Goal: Task Accomplishment & Management: Complete application form

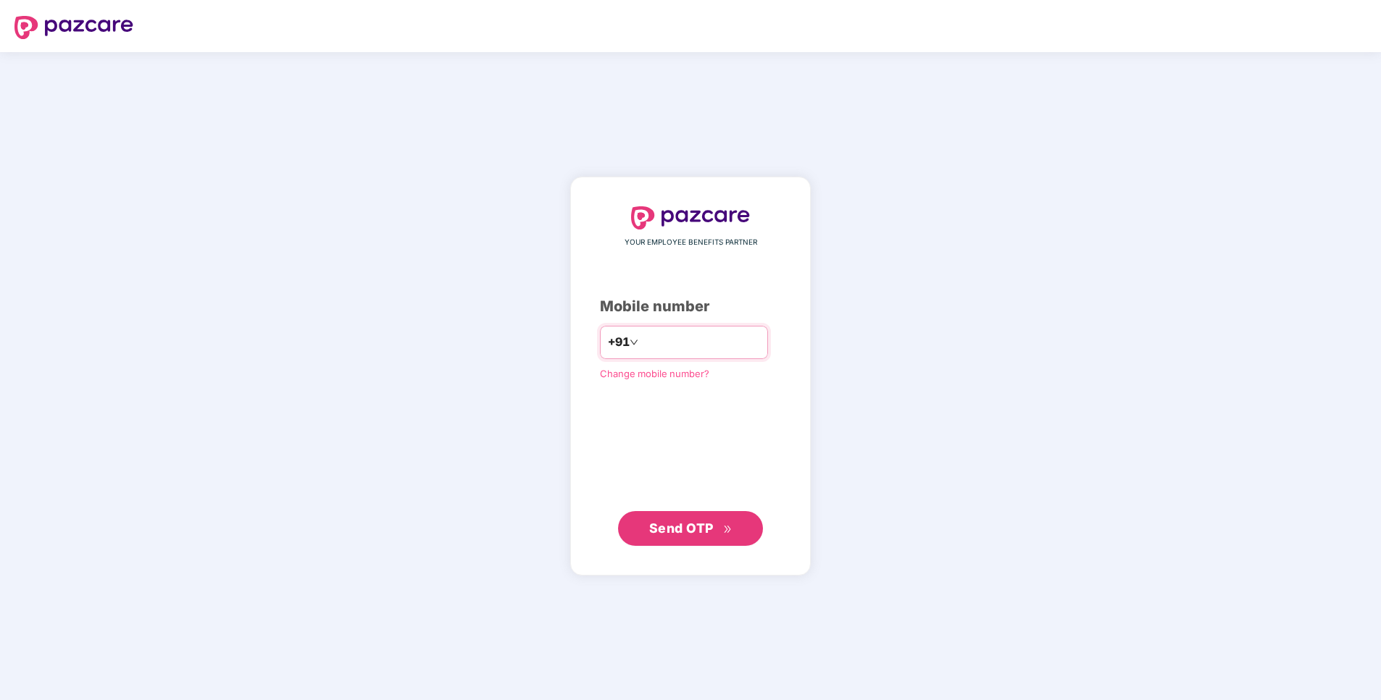
paste input "*"
type input "**********"
click at [692, 516] on button "Send OTP" at bounding box center [690, 528] width 145 height 35
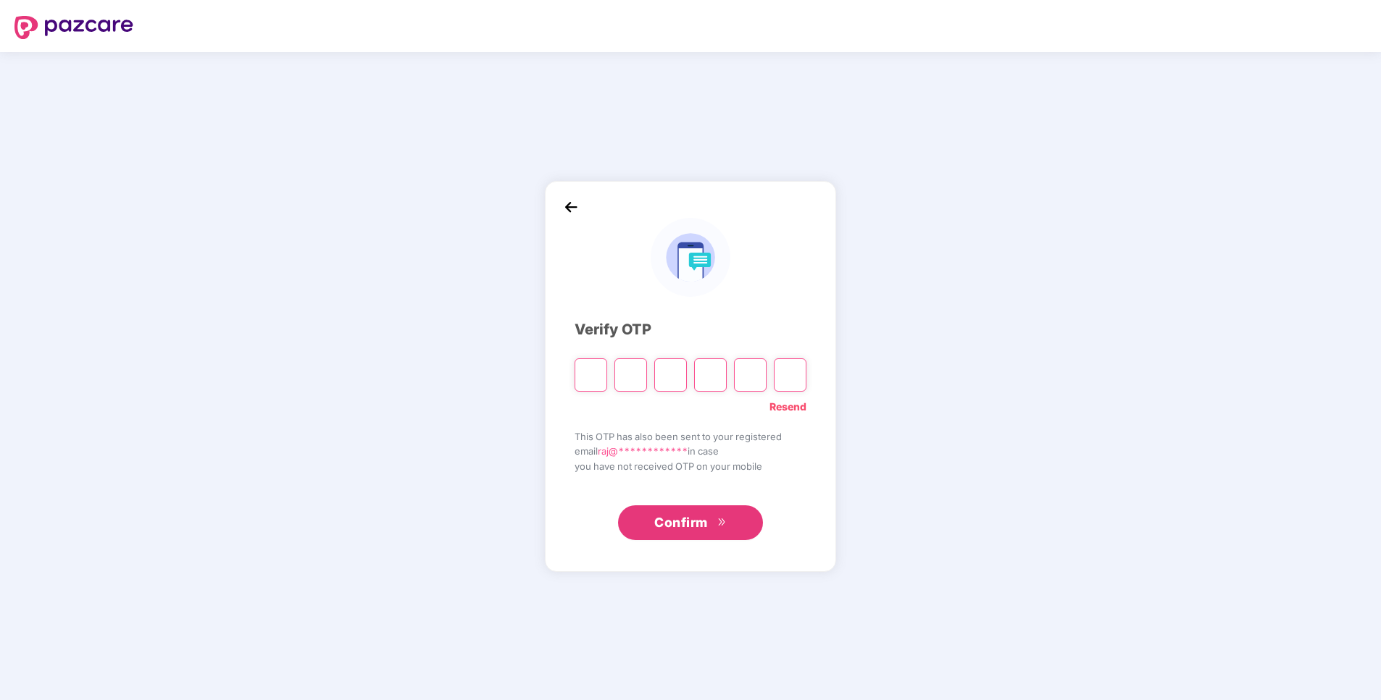
paste input "*"
type input "*"
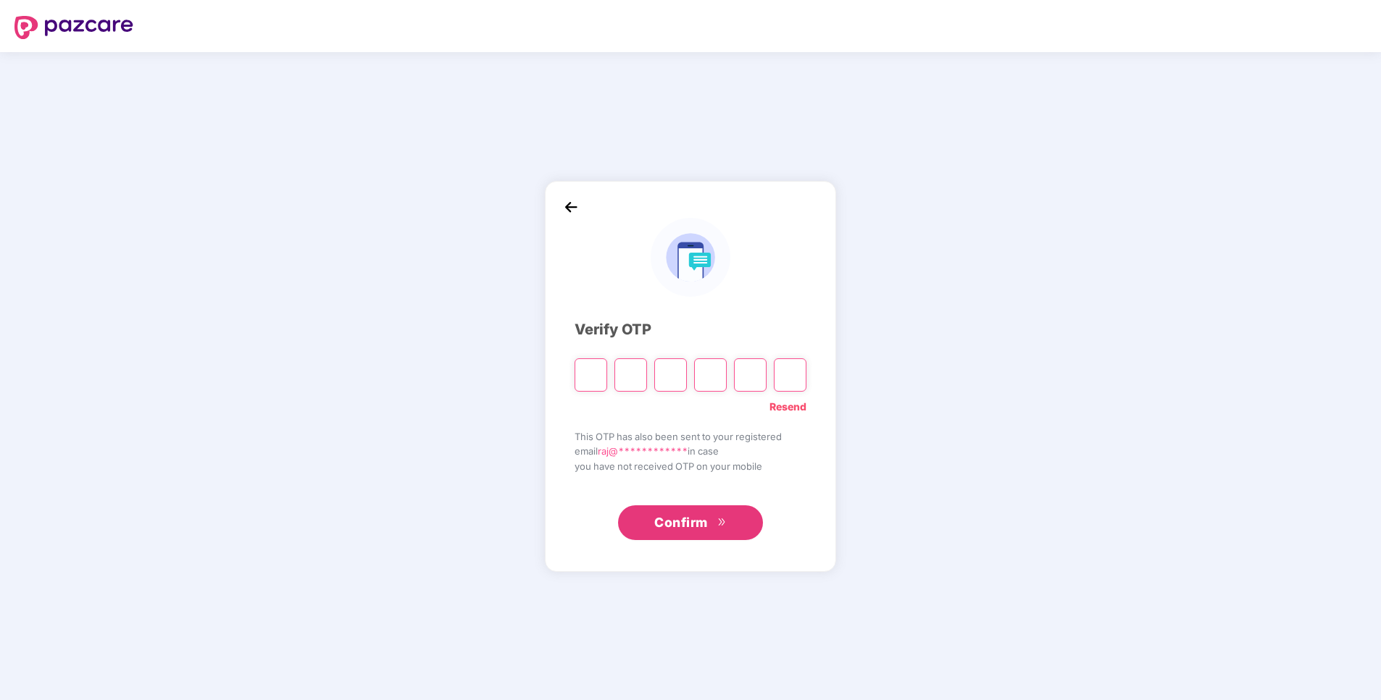
type input "*"
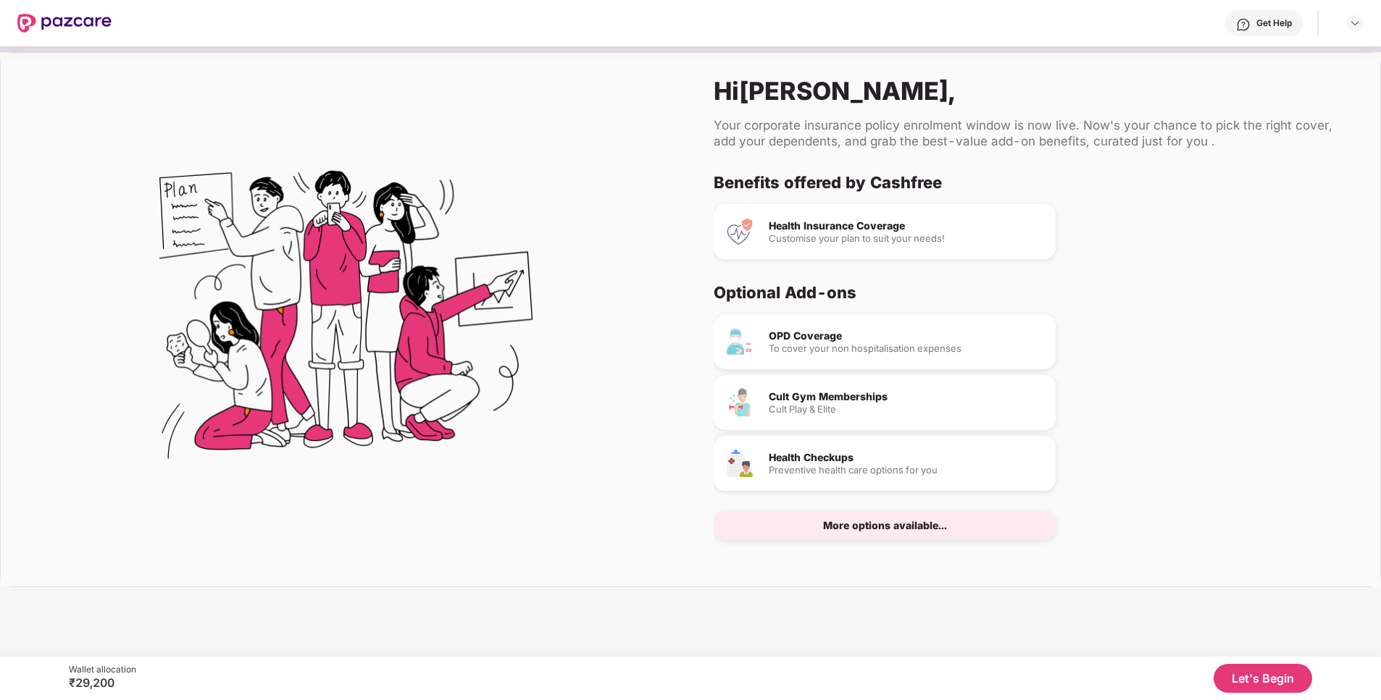
click at [830, 224] on div "Health Insurance Coverage" at bounding box center [905, 226] width 275 height 10
click at [837, 449] on div "Health Checkups Preventive health care options for you" at bounding box center [884, 463] width 342 height 55
click at [856, 531] on div "More options available..." at bounding box center [885, 526] width 124 height 10
click at [1256, 683] on button "Let's Begin" at bounding box center [1262, 678] width 99 height 29
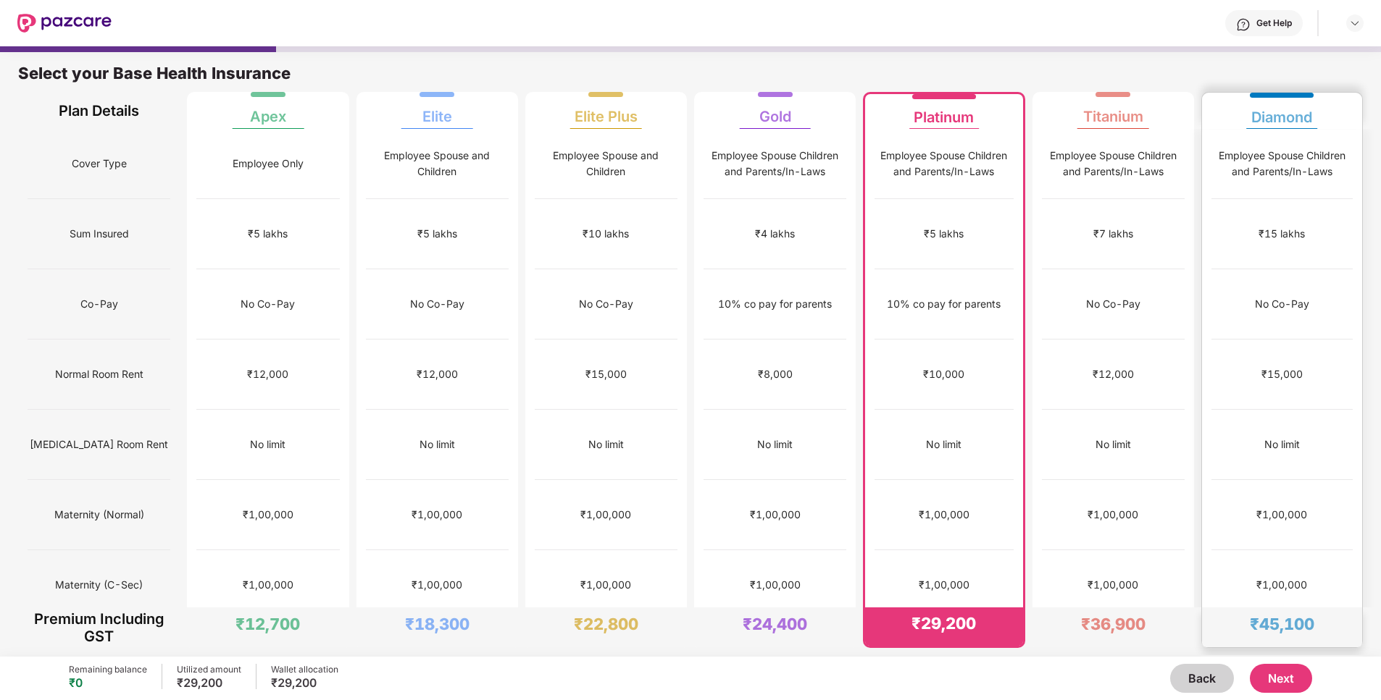
click at [1262, 621] on div "₹5,000" at bounding box center [1281, 656] width 141 height 70
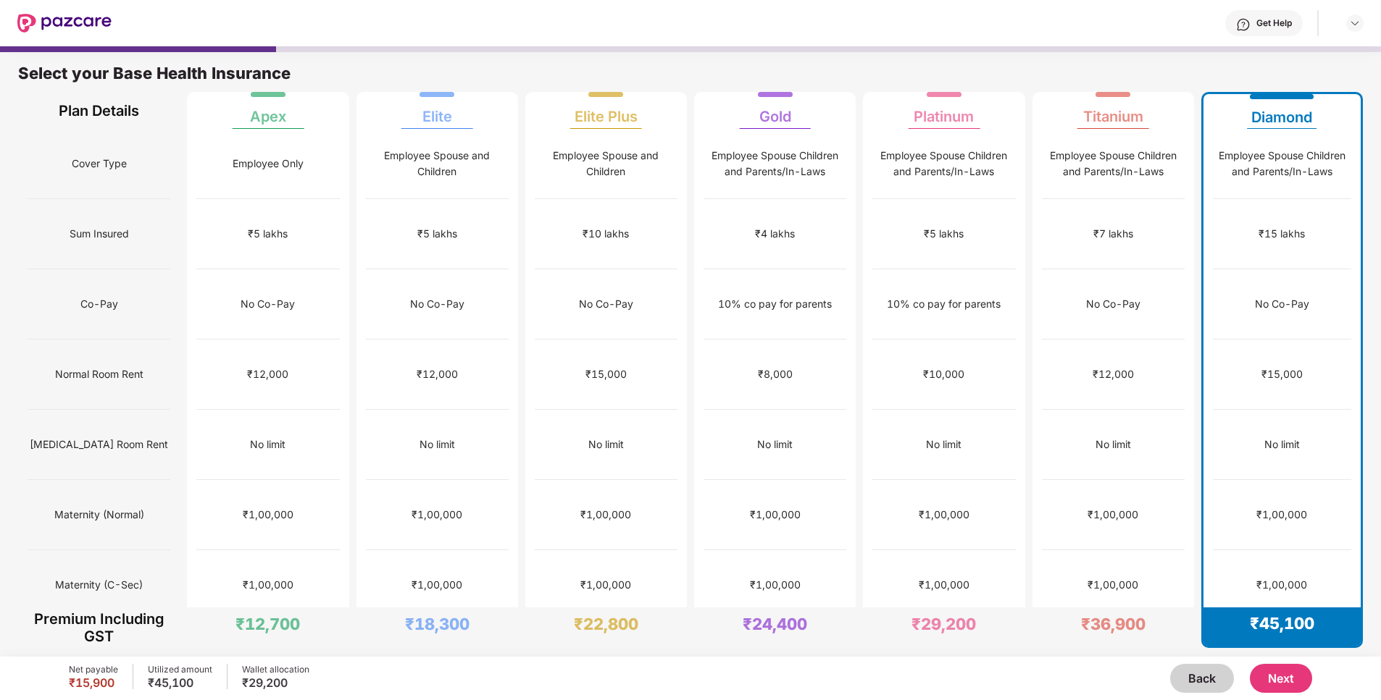
click at [1265, 671] on button "Next" at bounding box center [1280, 678] width 62 height 29
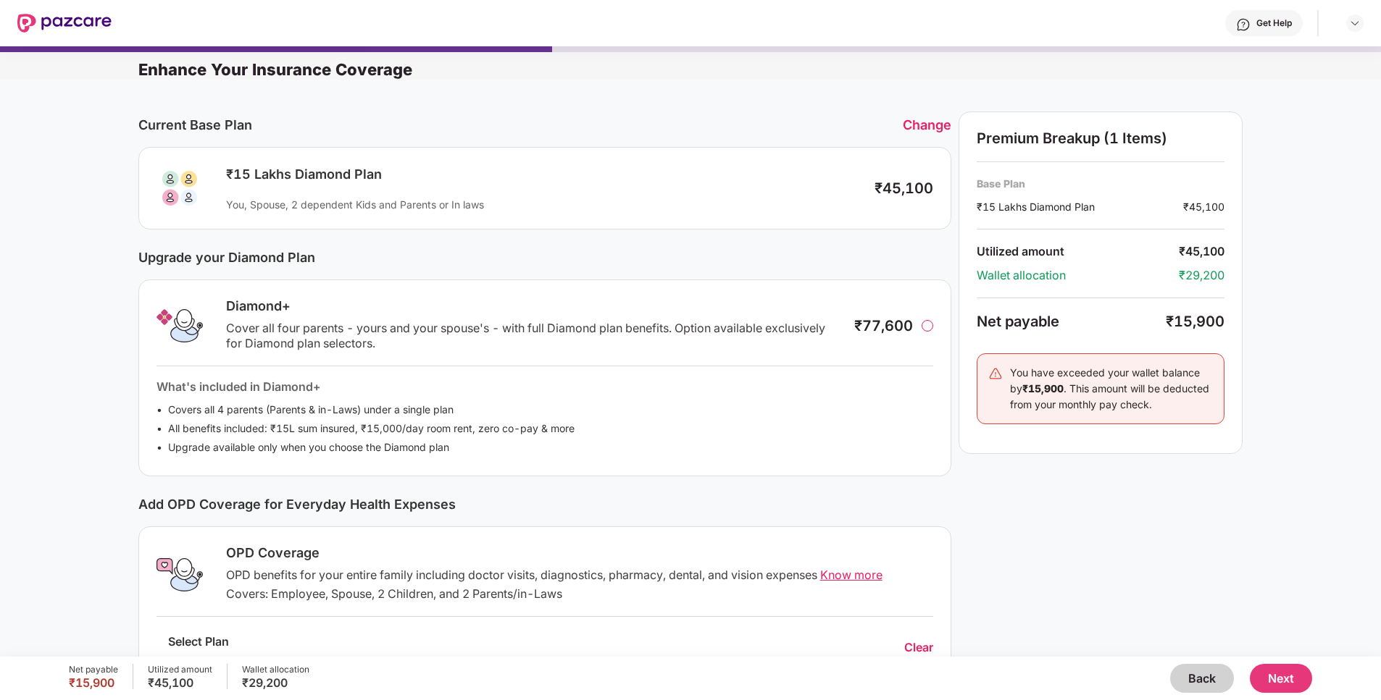
click at [1283, 679] on button "Next" at bounding box center [1280, 678] width 62 height 29
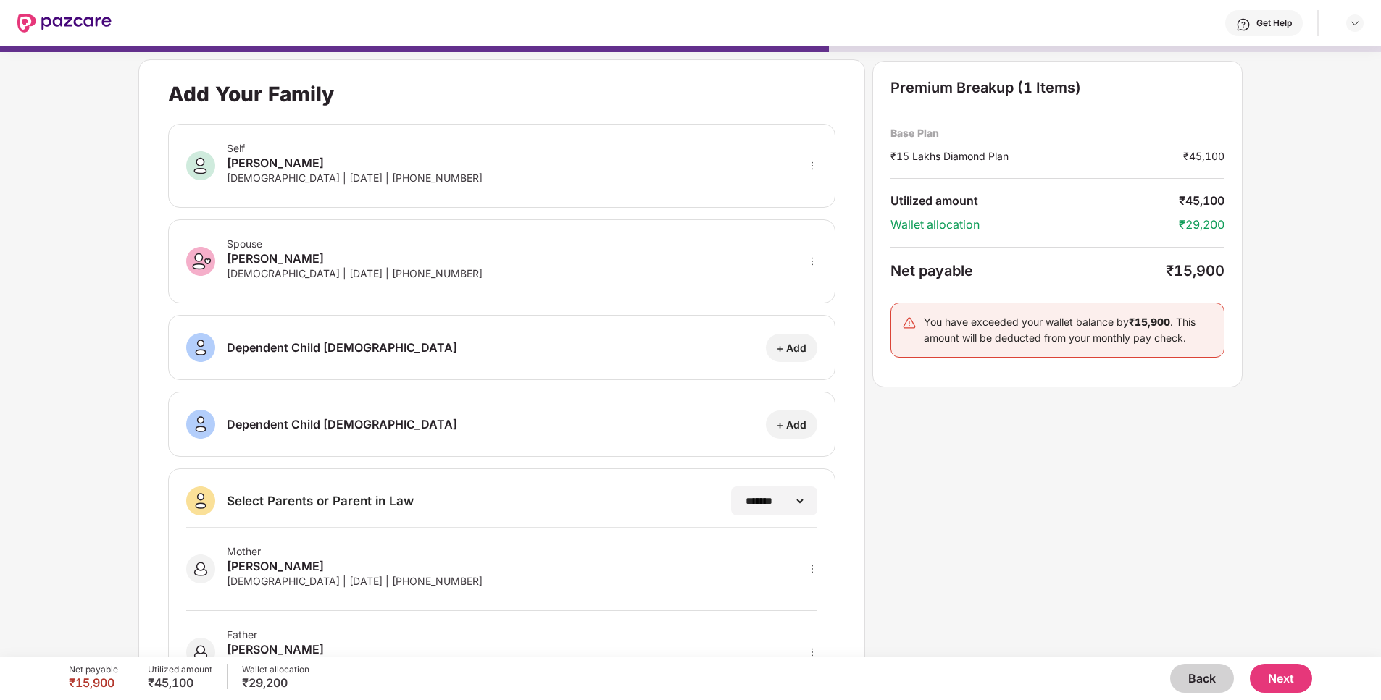
click at [1286, 680] on button "Next" at bounding box center [1280, 678] width 62 height 29
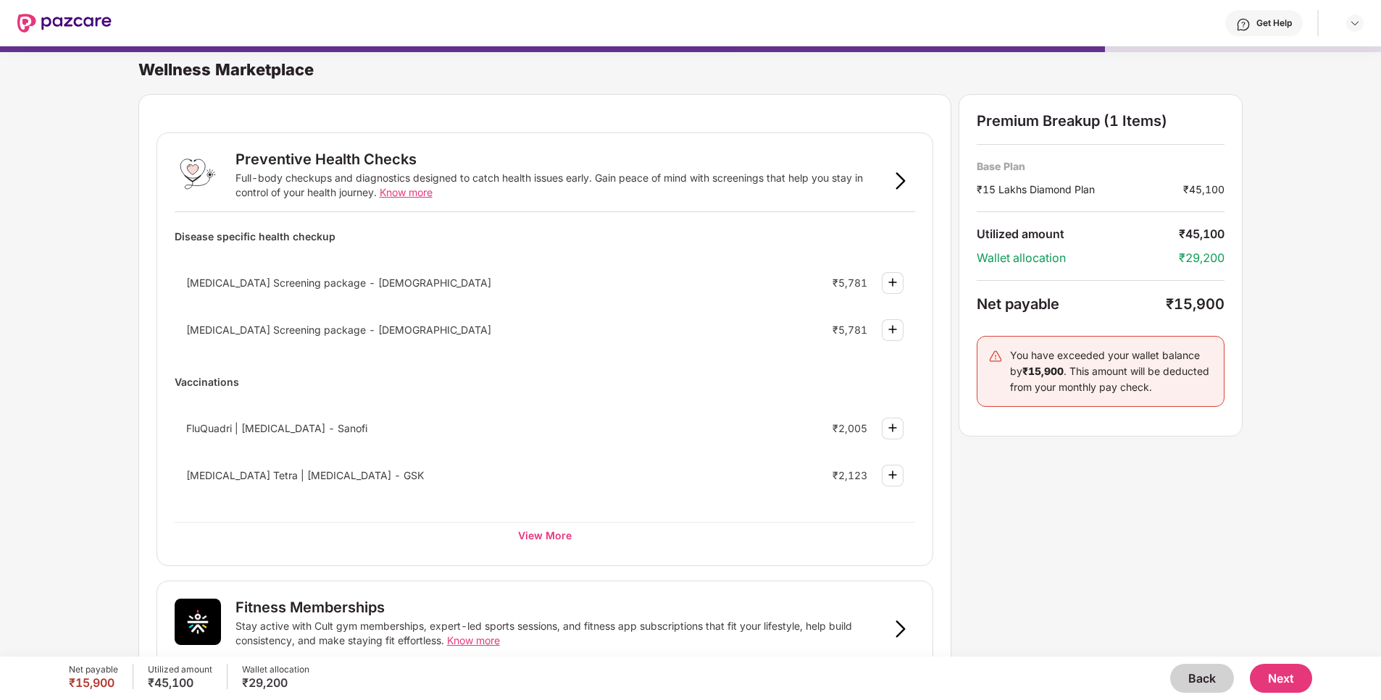
click at [1191, 674] on button "Back" at bounding box center [1202, 678] width 64 height 29
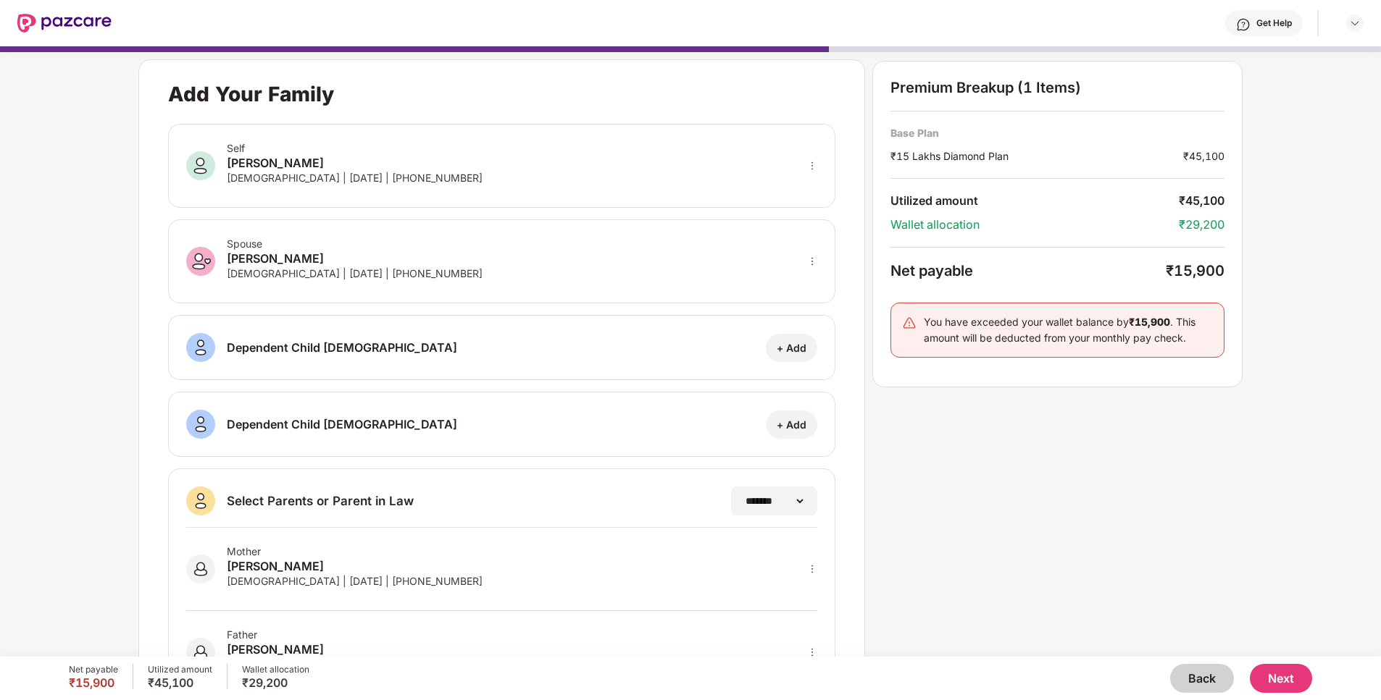
click at [1191, 674] on button "Back" at bounding box center [1202, 678] width 64 height 29
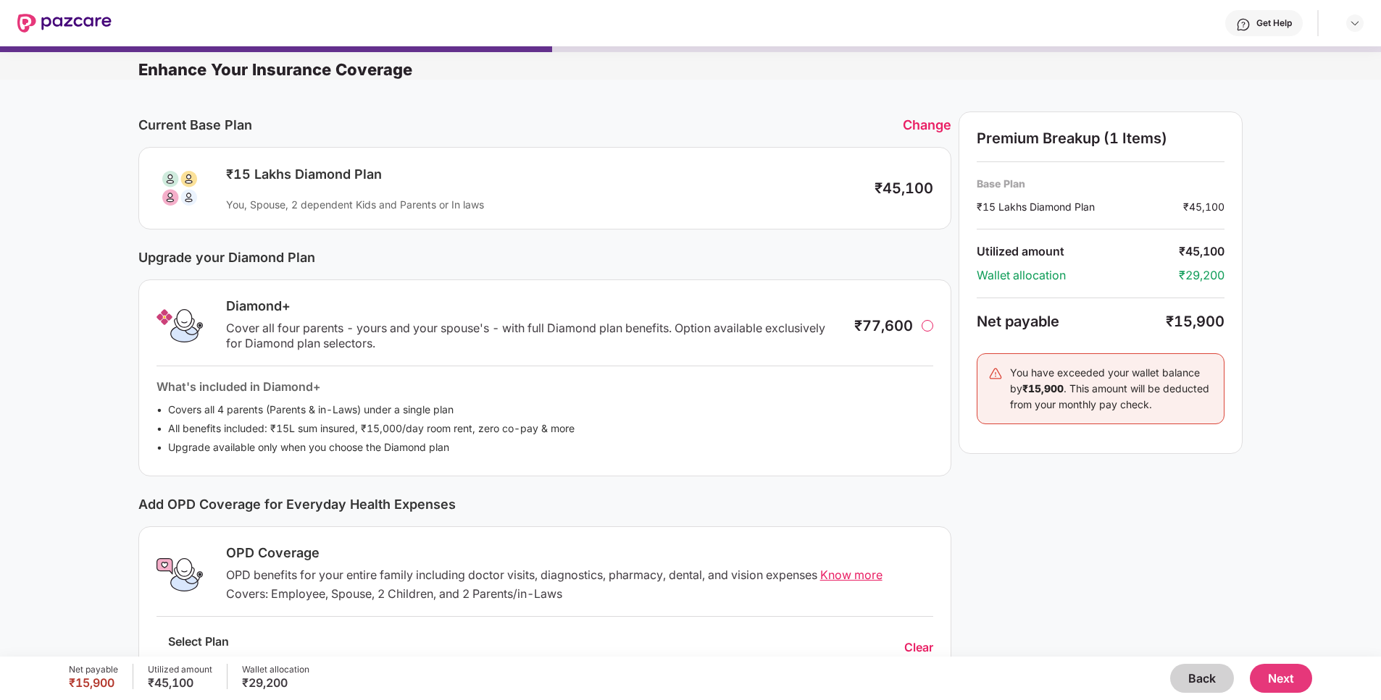
click at [1191, 674] on button "Back" at bounding box center [1202, 678] width 64 height 29
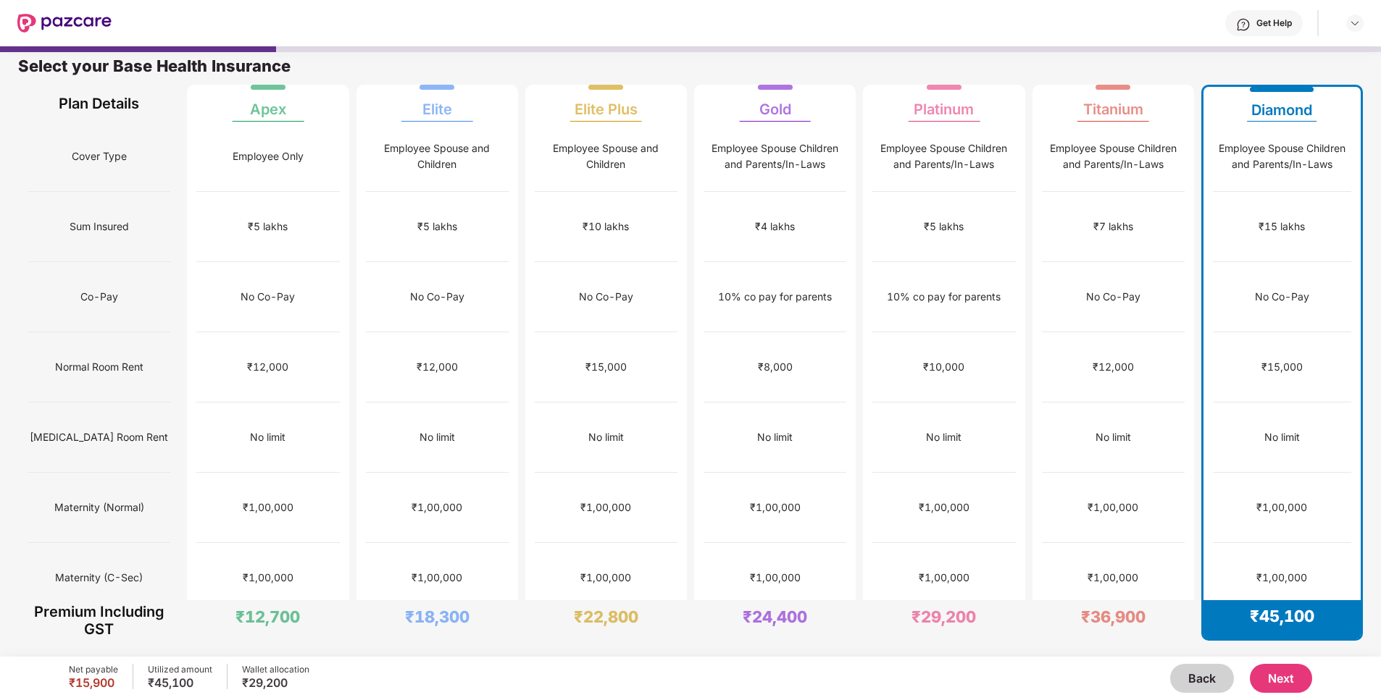
click at [1289, 681] on button "Next" at bounding box center [1280, 678] width 62 height 29
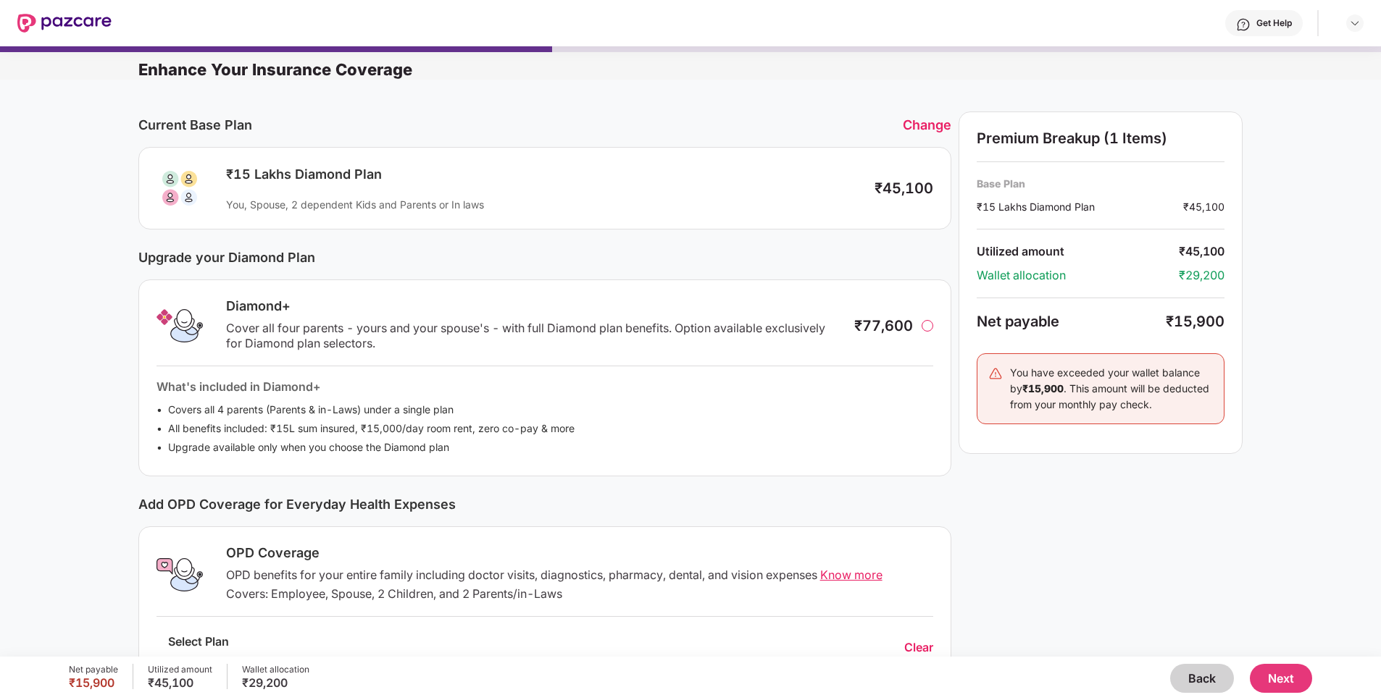
click at [1288, 677] on button "Next" at bounding box center [1280, 678] width 62 height 29
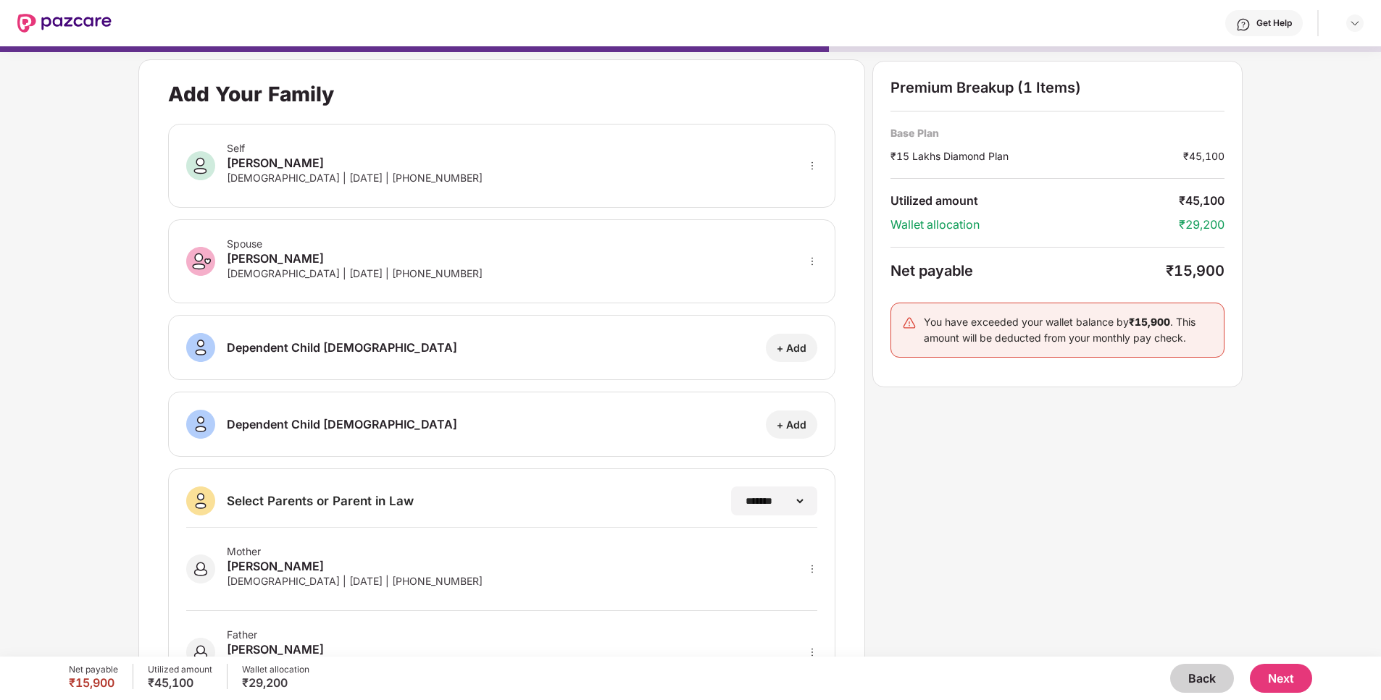
scroll to position [72, 0]
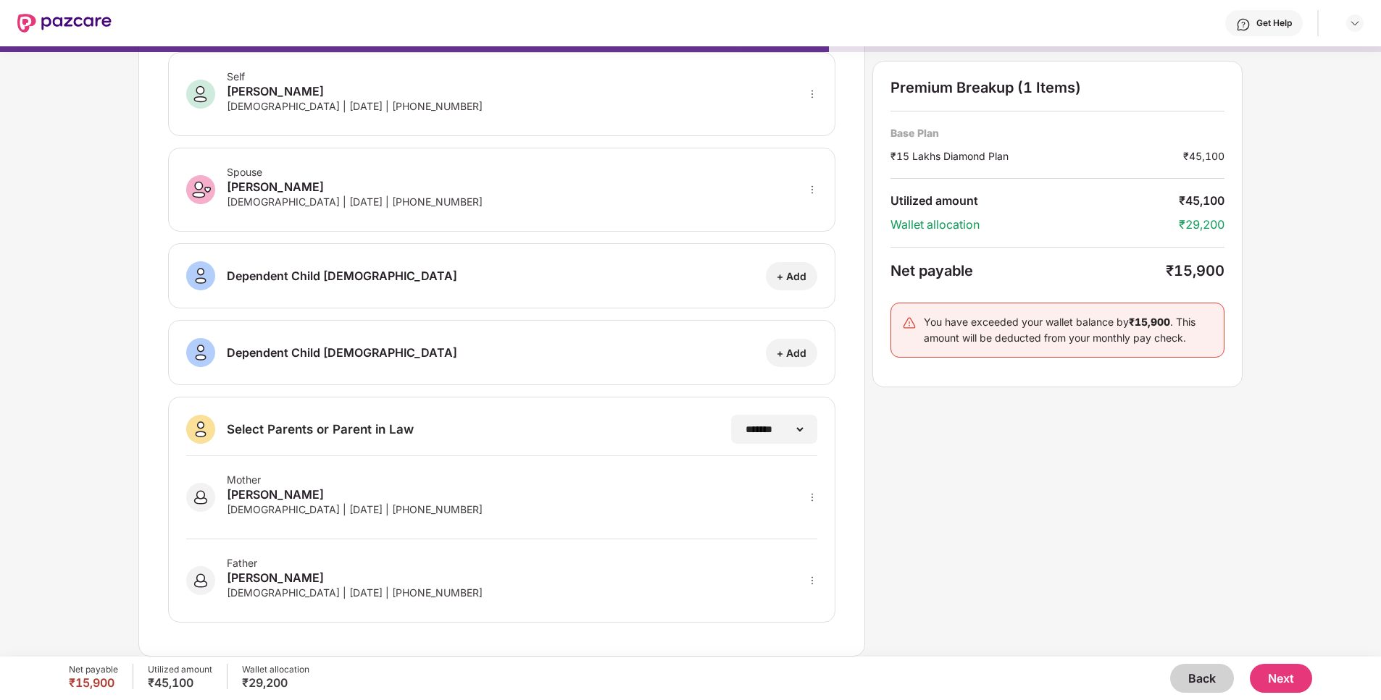
click at [1267, 672] on button "Next" at bounding box center [1280, 678] width 62 height 29
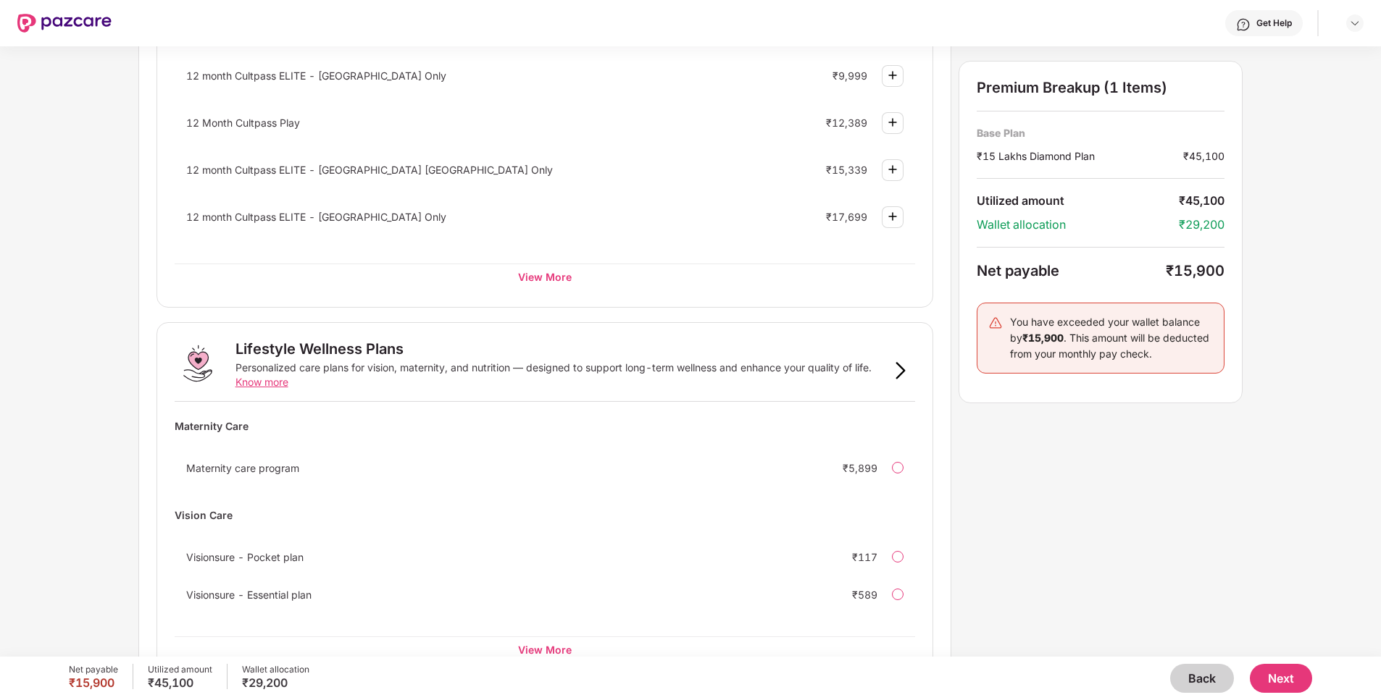
scroll to position [698, 0]
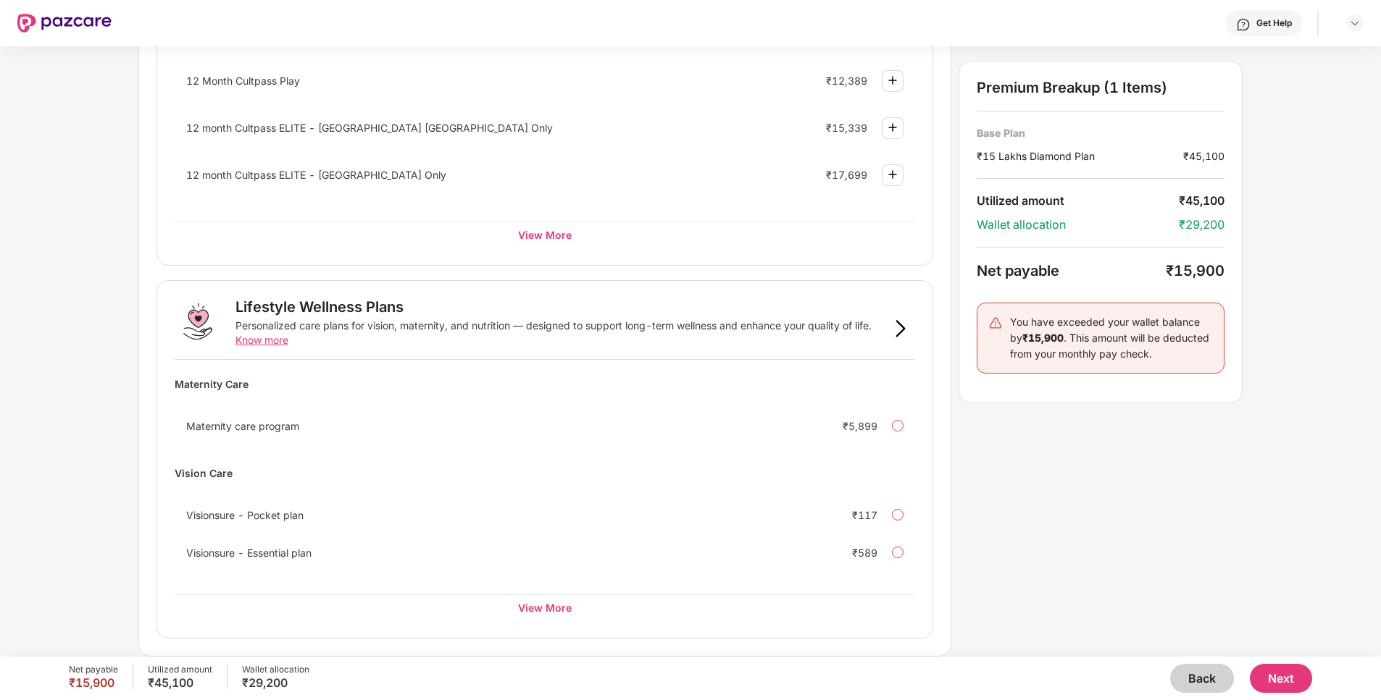
click at [1286, 671] on button "Next" at bounding box center [1280, 678] width 62 height 29
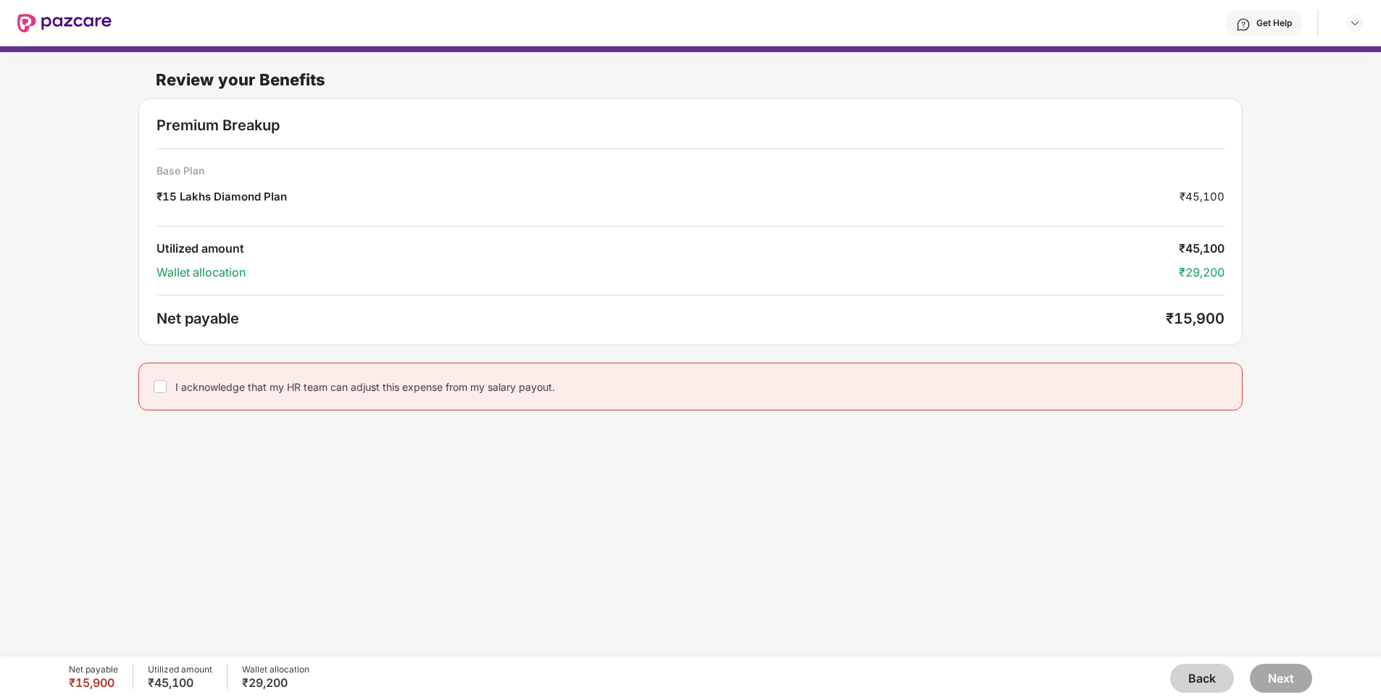
click at [195, 389] on div "I acknowledge that my HR team can adjust this expense from my salary payout." at bounding box center [365, 387] width 380 height 14
click at [441, 521] on div "Review your Benefits Premium Breakup Base Plan ₹15 Lakhs Diamond Plan ₹45,100 U…" at bounding box center [690, 344] width 1381 height 596
click at [1300, 680] on button "Next" at bounding box center [1280, 678] width 62 height 29
